Goal: Book appointment/travel/reservation

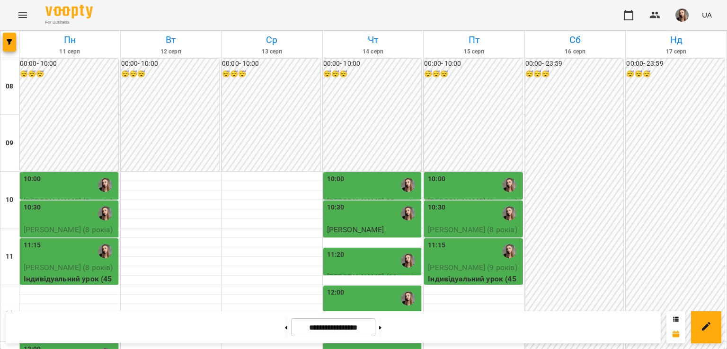
scroll to position [168, 0]
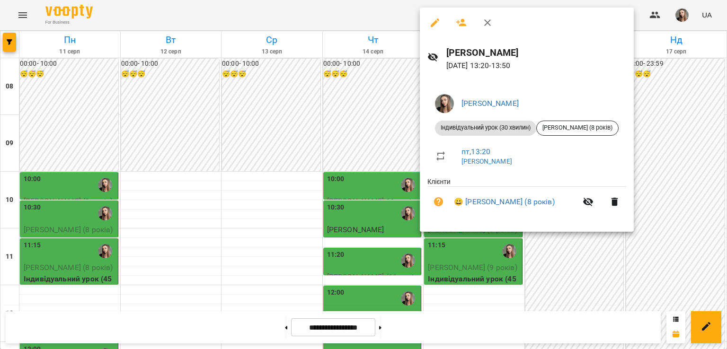
click at [549, 251] on div at bounding box center [363, 174] width 727 height 349
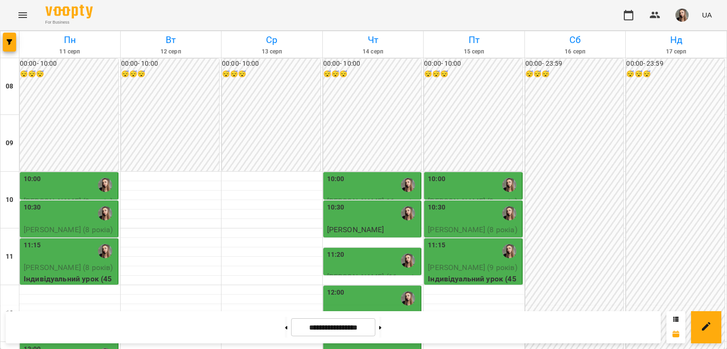
scroll to position [285, 0]
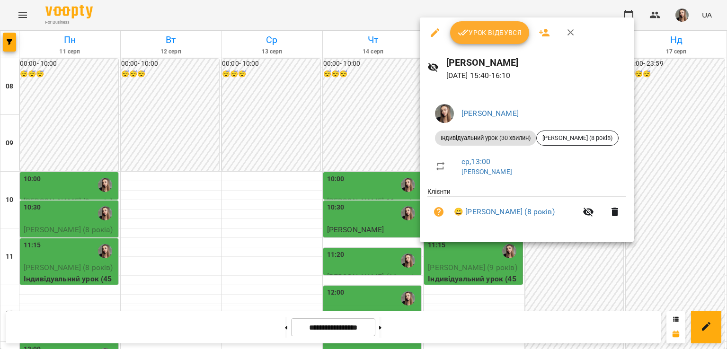
click at [243, 164] on div at bounding box center [363, 174] width 727 height 349
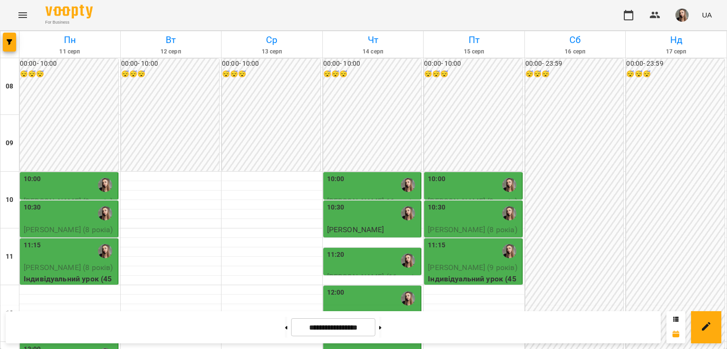
scroll to position [238, 0]
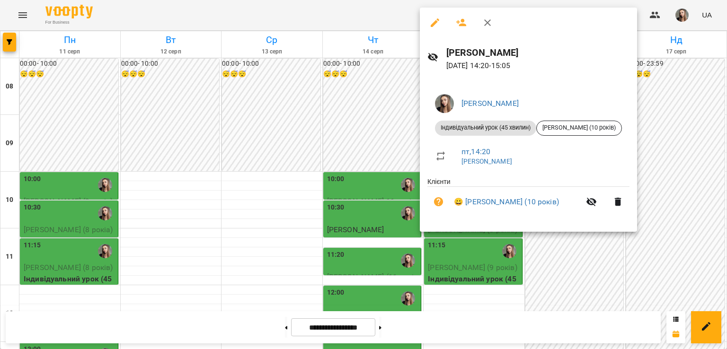
click at [522, 256] on div at bounding box center [363, 174] width 727 height 349
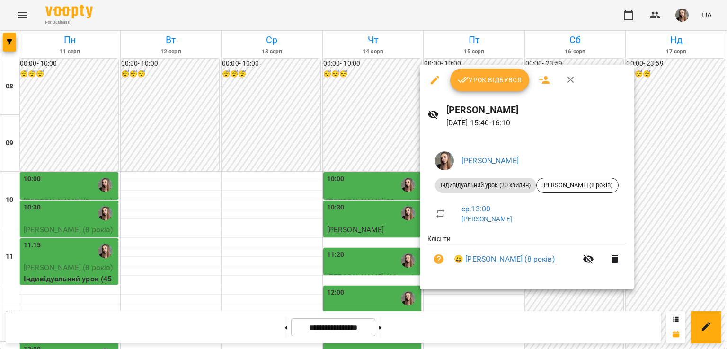
click at [406, 305] on div at bounding box center [363, 174] width 727 height 349
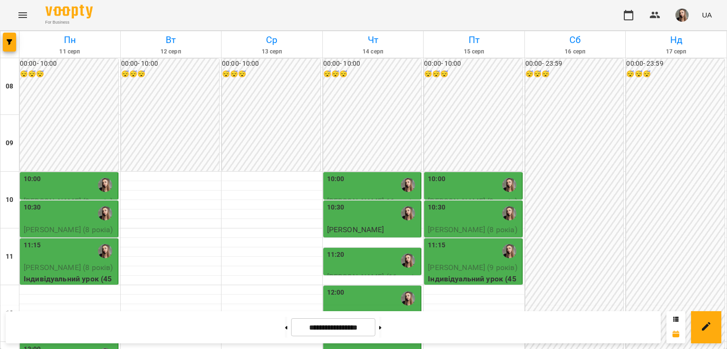
scroll to position [255, 0]
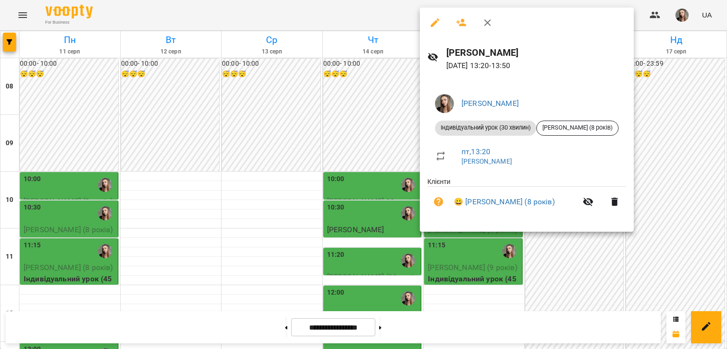
click at [265, 142] on div at bounding box center [363, 174] width 727 height 349
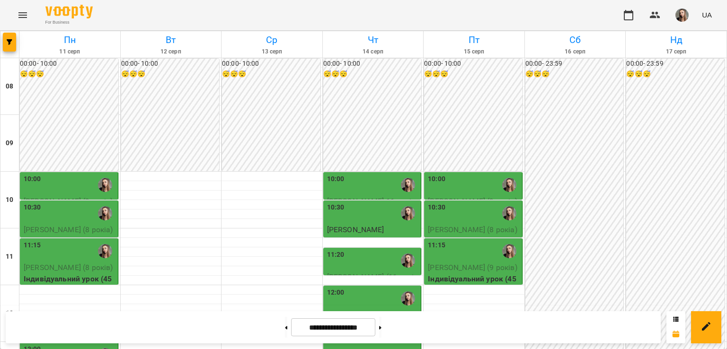
scroll to position [173, 0]
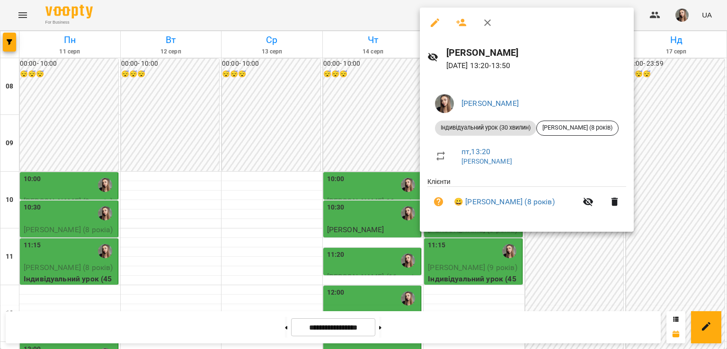
click at [218, 161] on div at bounding box center [363, 174] width 727 height 349
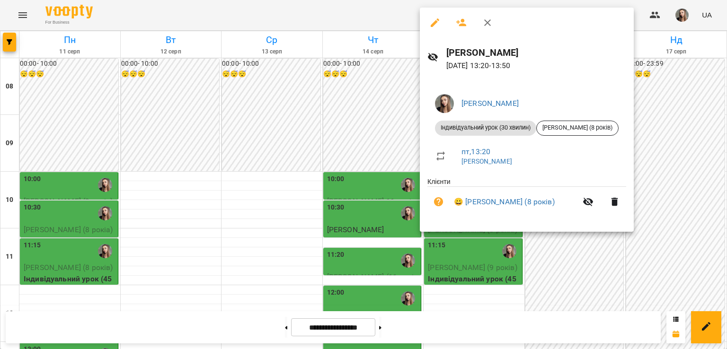
click at [299, 173] on div at bounding box center [363, 174] width 727 height 349
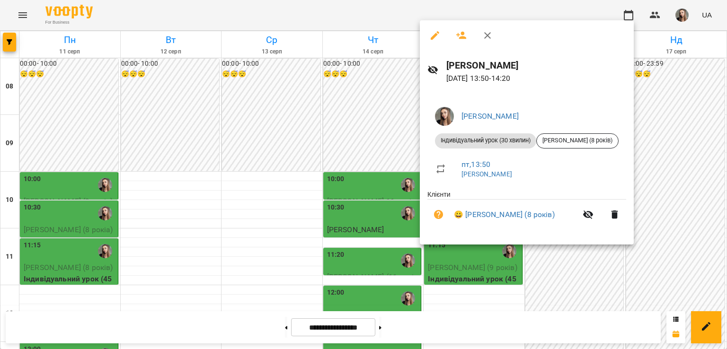
click at [280, 224] on div at bounding box center [363, 174] width 727 height 349
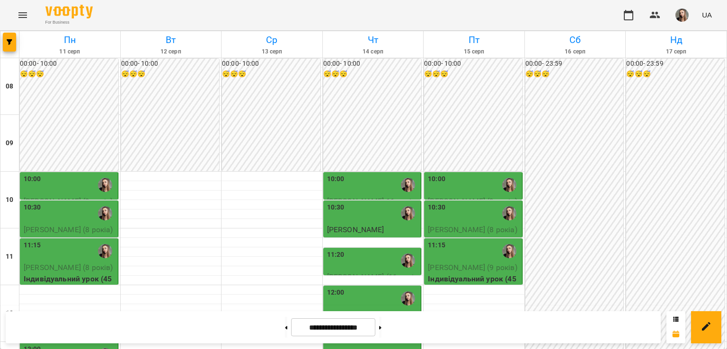
scroll to position [176, 0]
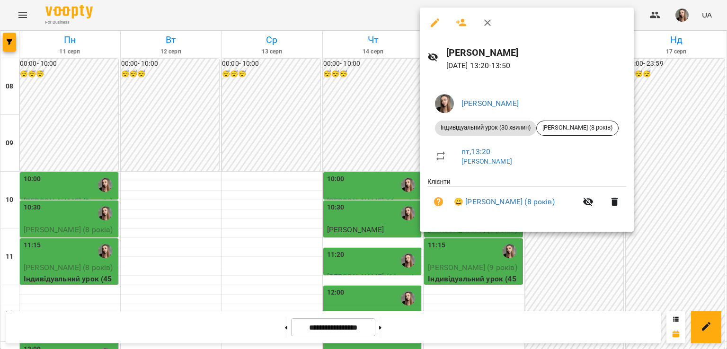
click at [202, 197] on div at bounding box center [363, 174] width 727 height 349
